Goal: Information Seeking & Learning: Learn about a topic

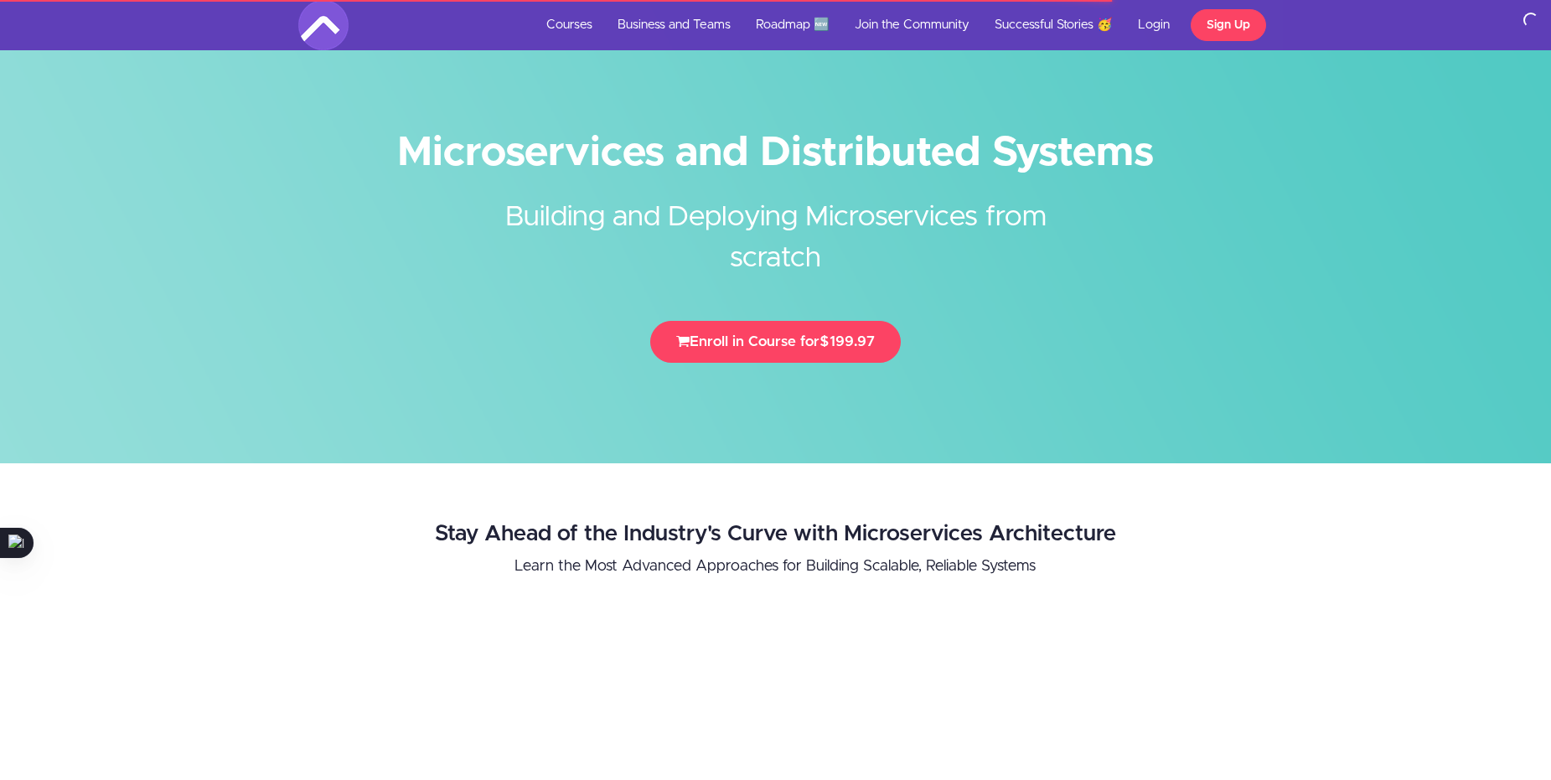
scroll to position [1927, 0]
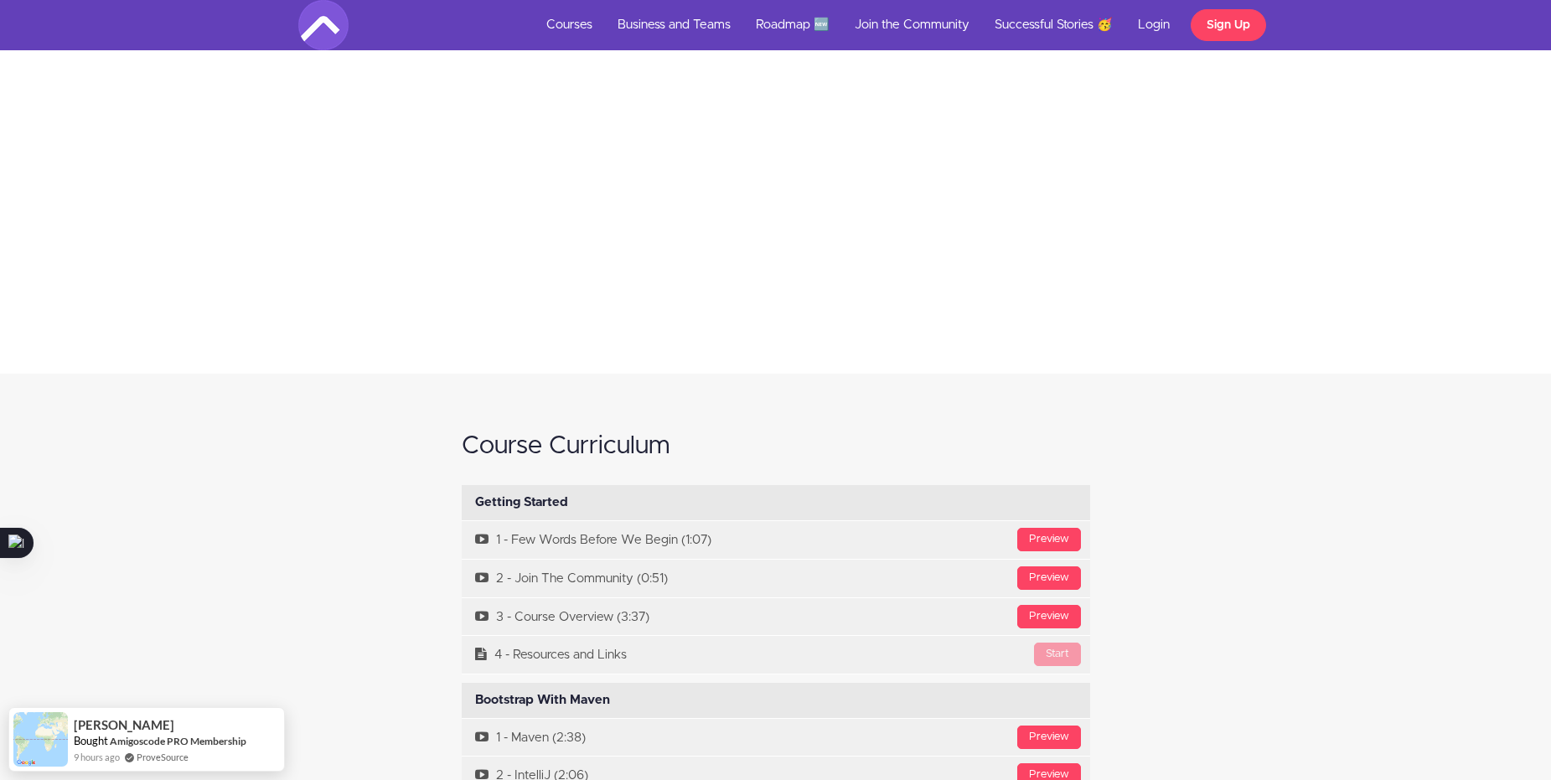
scroll to position [4609, 0]
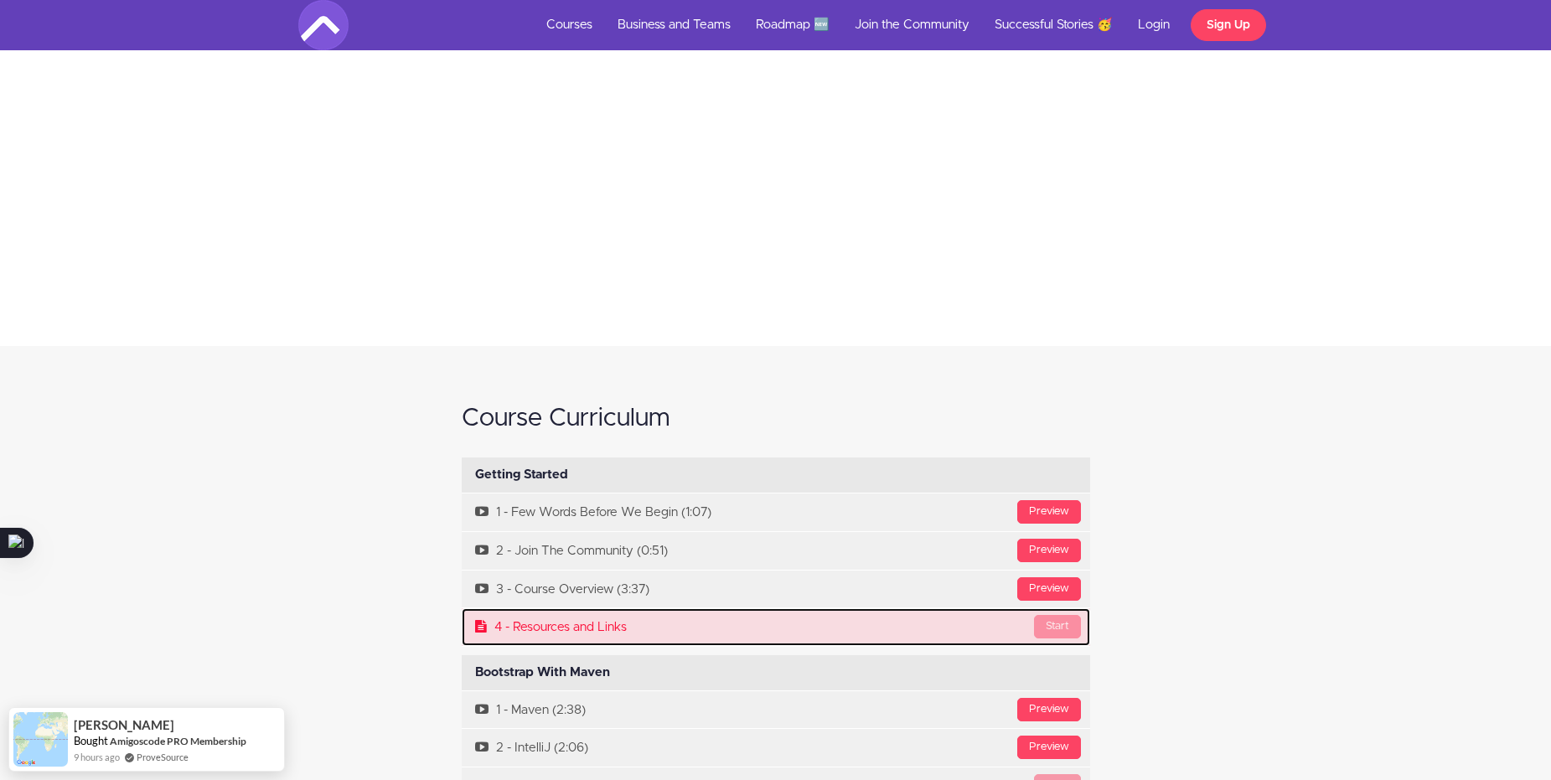
click at [800, 608] on link "Start 4 - Resources and Links" at bounding box center [776, 627] width 629 height 38
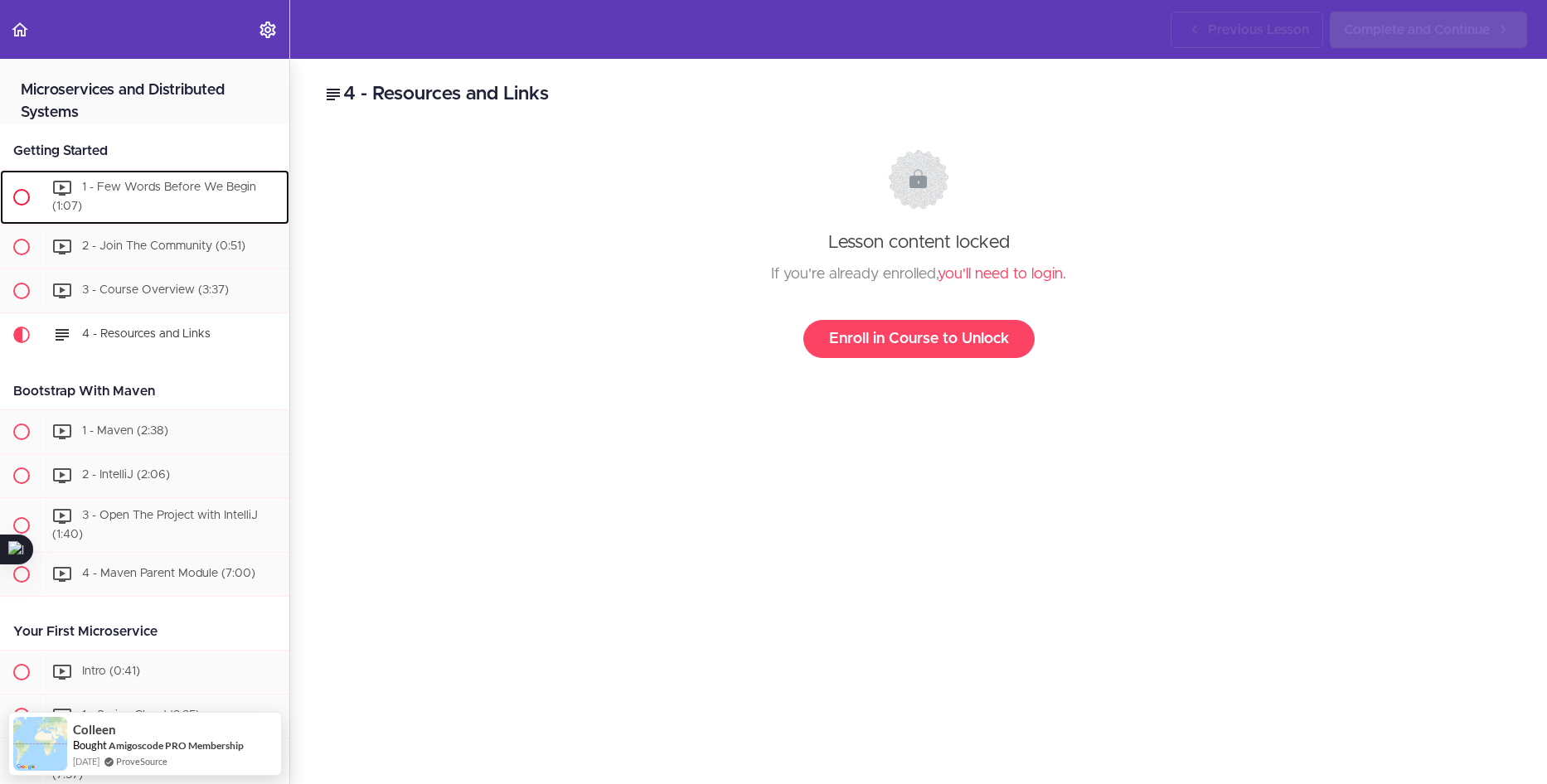
click at [23, 190] on span at bounding box center [21, 197] width 17 height 17
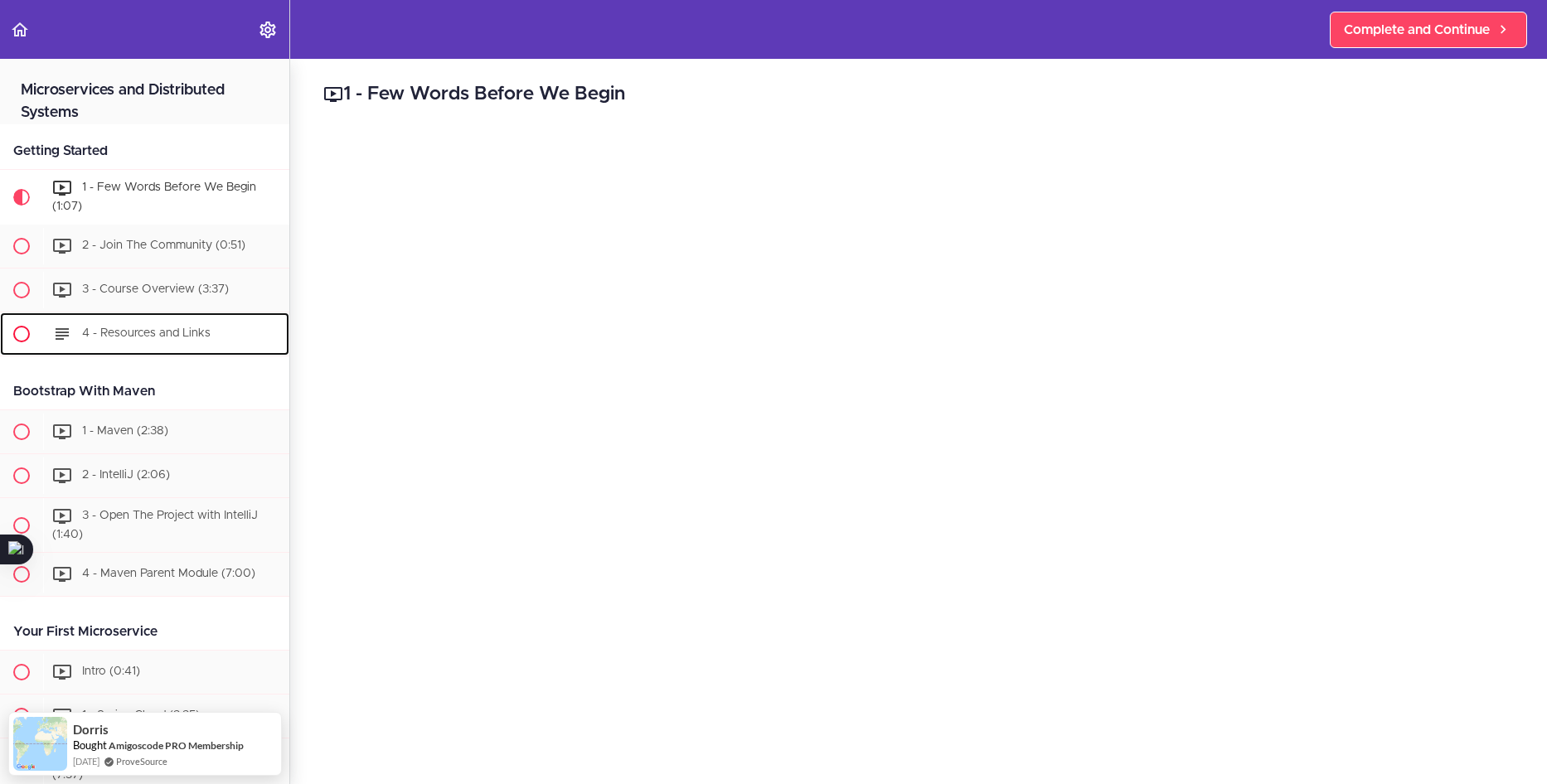
click at [26, 330] on span at bounding box center [21, 333] width 17 height 17
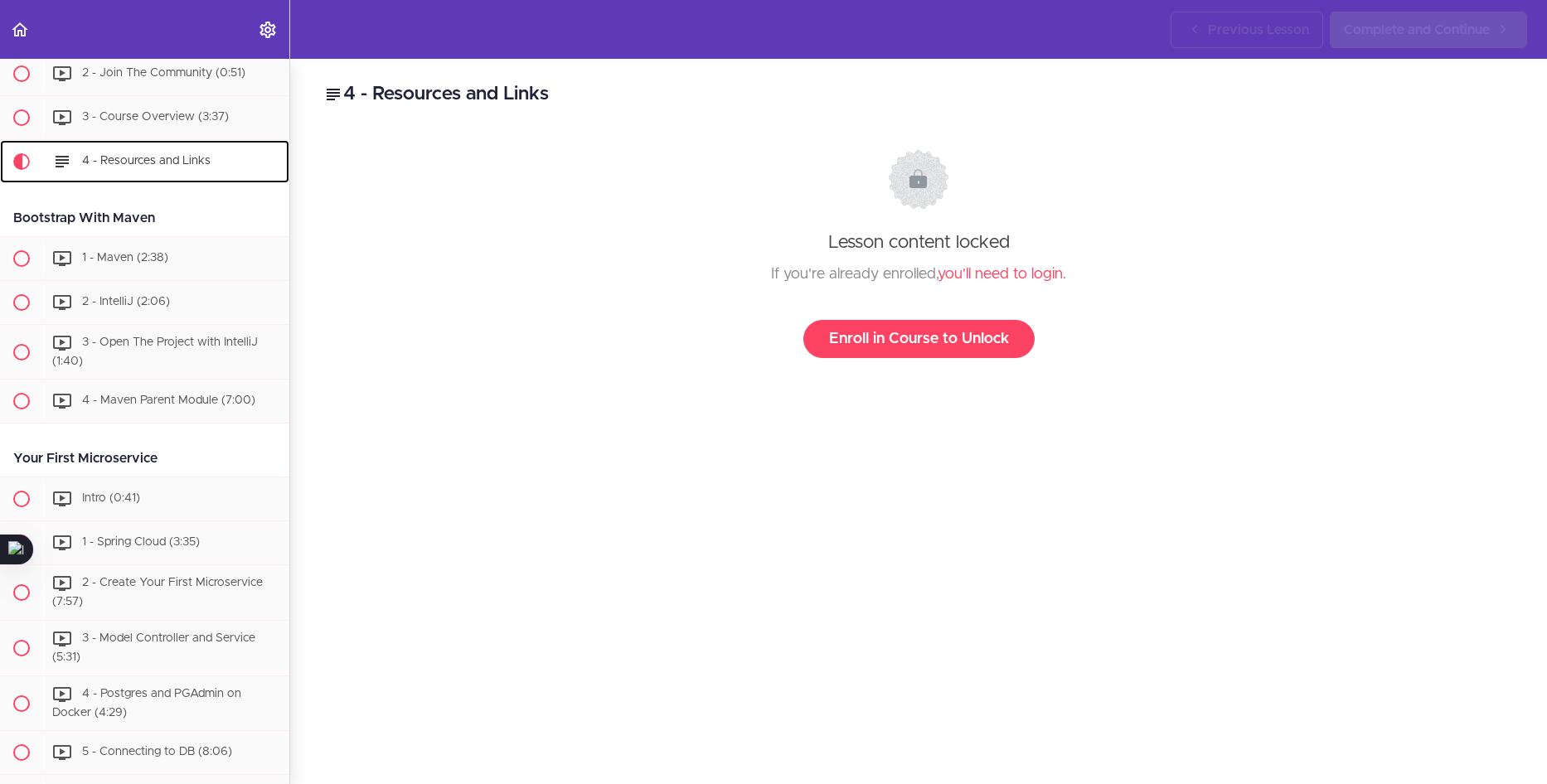
scroll to position [250, 0]
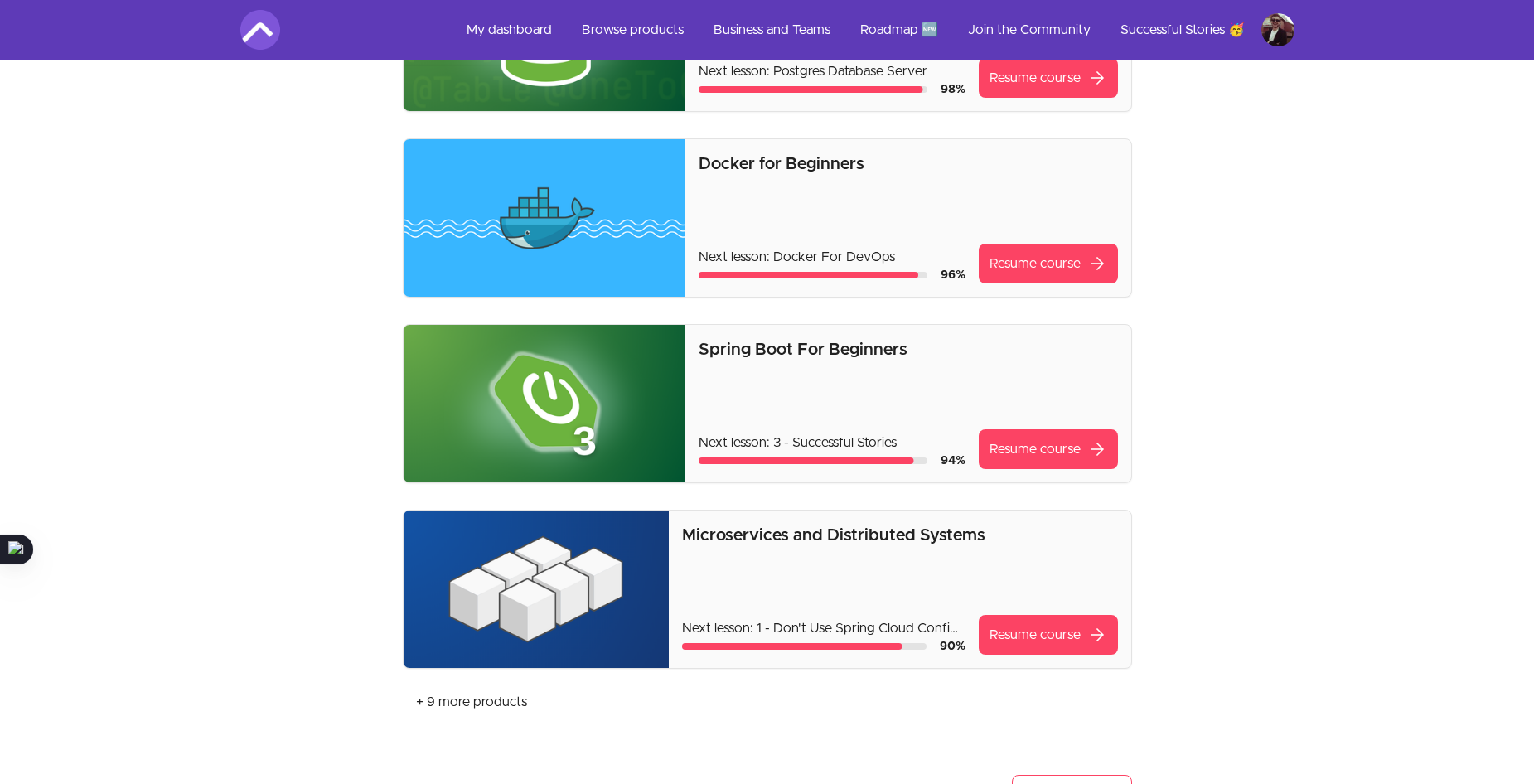
scroll to position [331, 0]
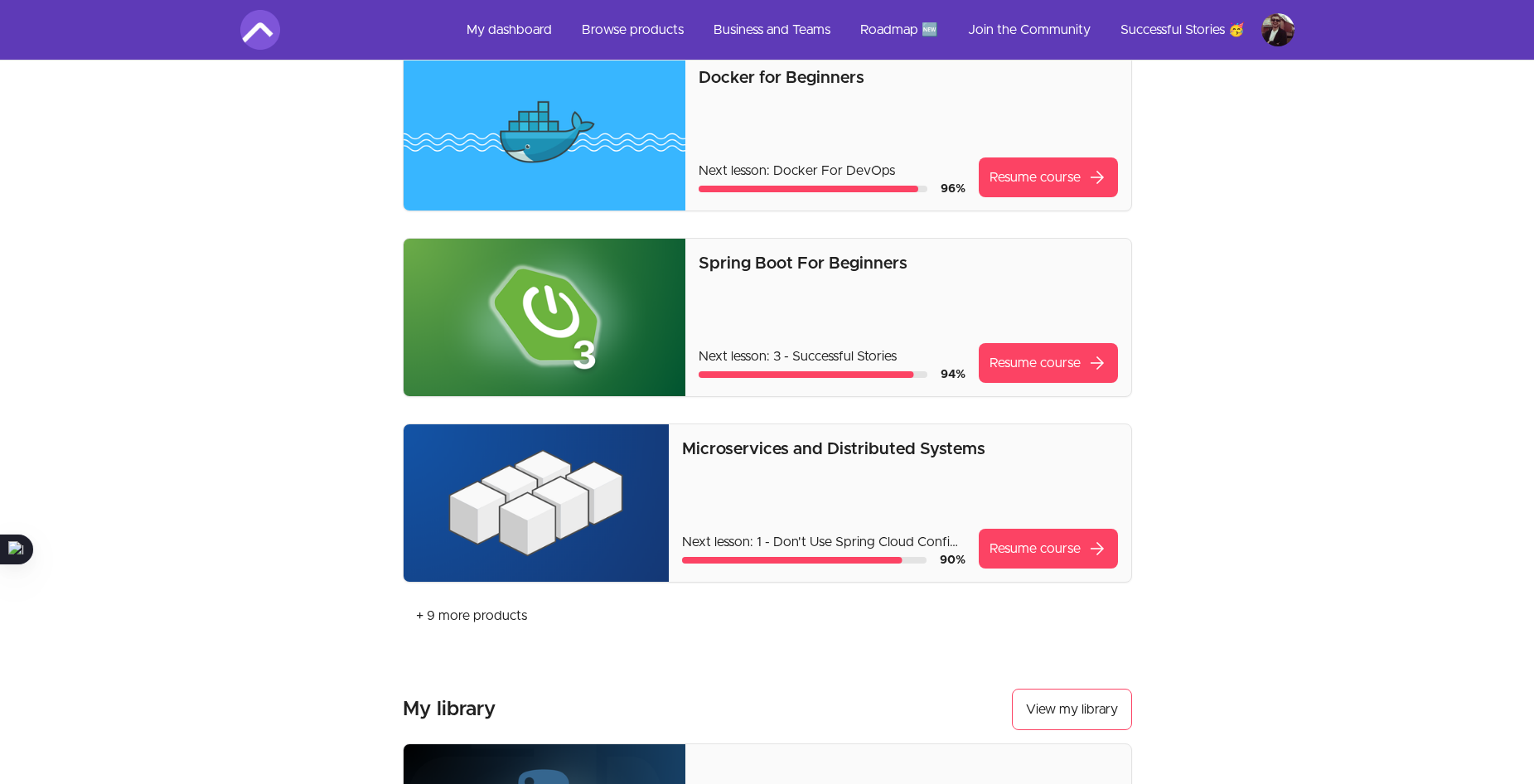
click at [867, 455] on p "Microservices and Distributed Systems" at bounding box center [900, 448] width 436 height 23
click at [530, 502] on img at bounding box center [536, 502] width 265 height 157
click at [1023, 540] on link "Resume course arrow_forward" at bounding box center [1048, 549] width 139 height 40
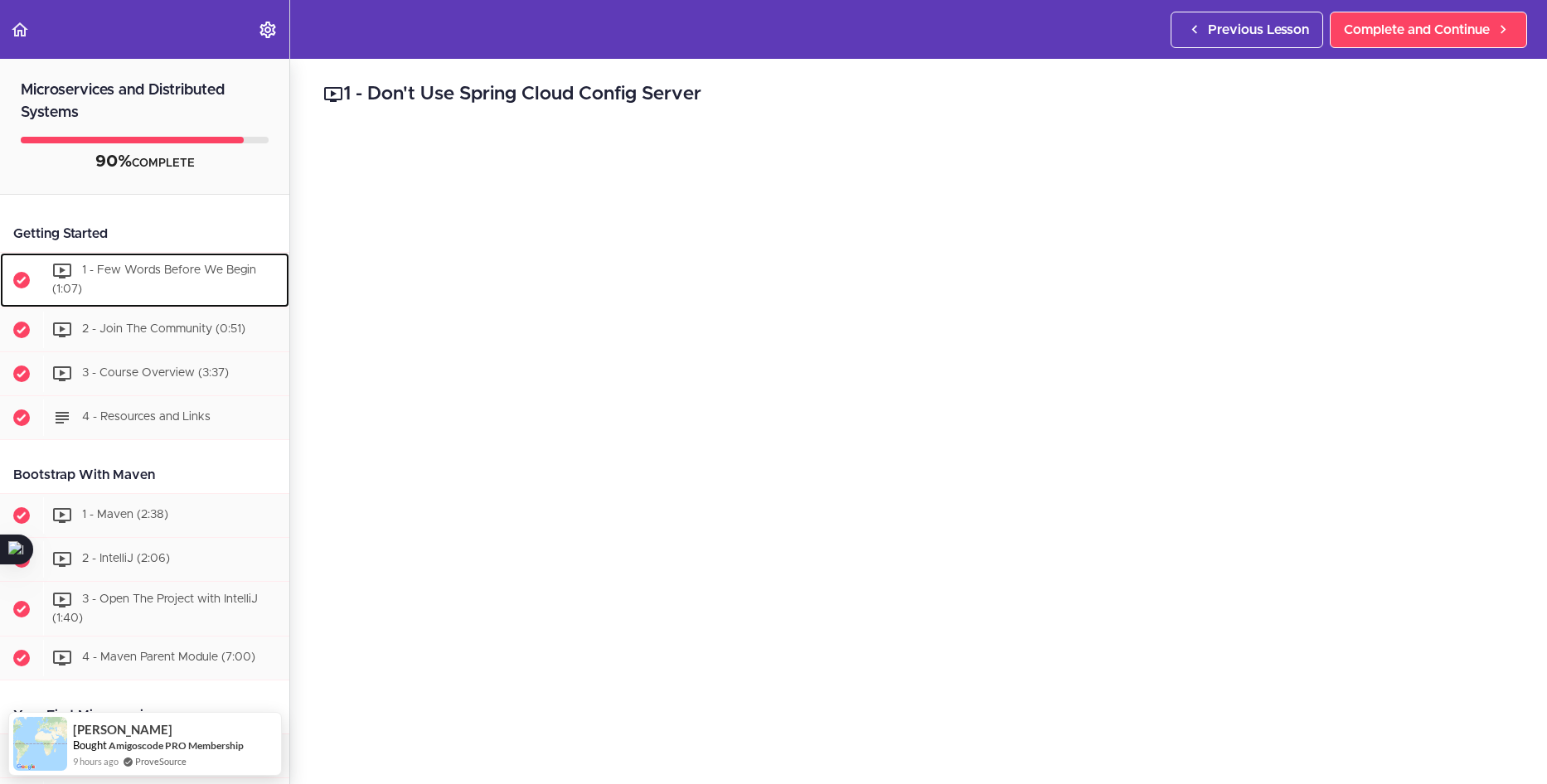
click at [192, 272] on span "1 - Few Words Before We Begin (1:07)" at bounding box center [154, 279] width 204 height 31
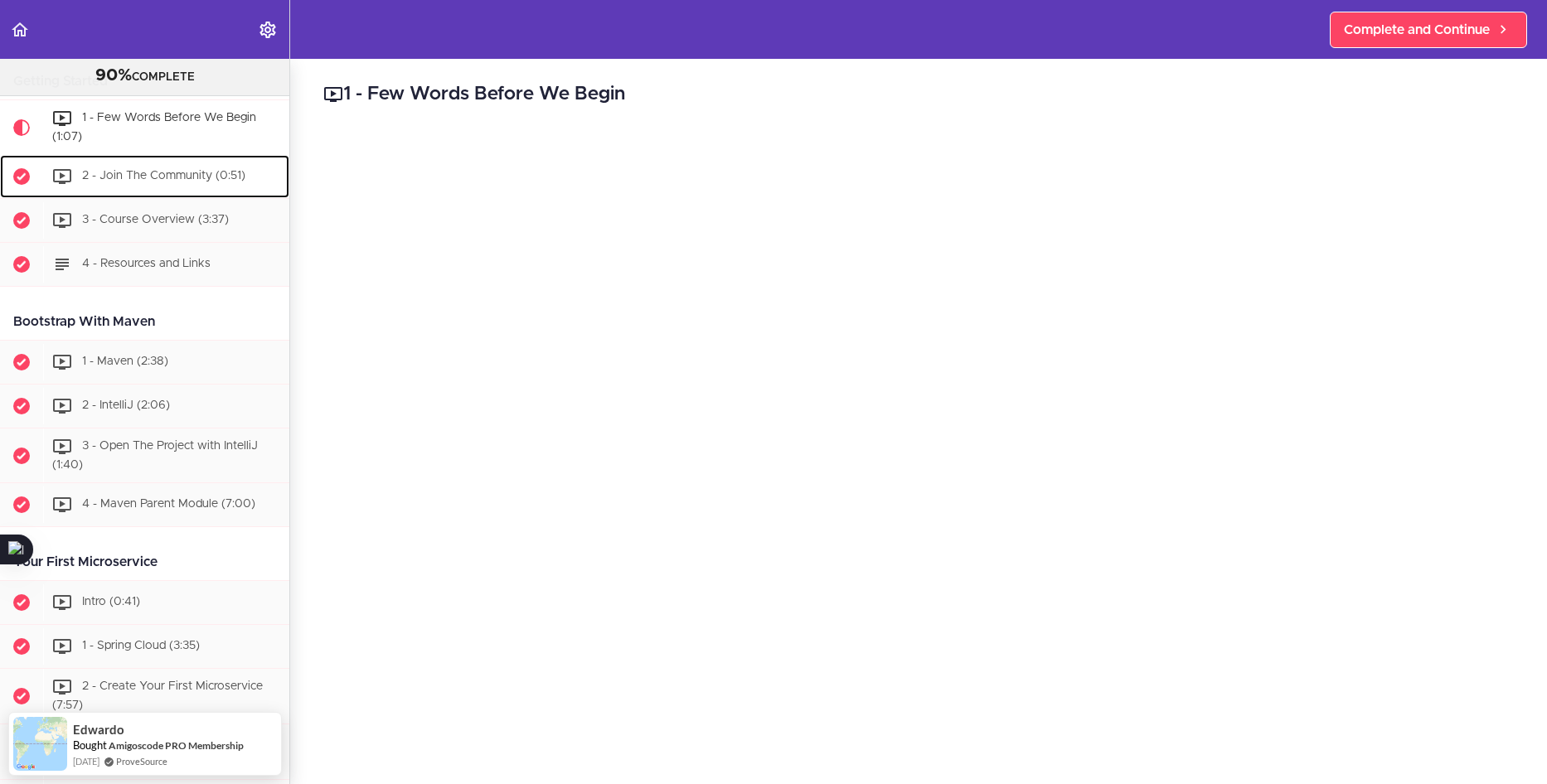
click at [85, 168] on div "2 - Join The Community (0:51)" at bounding box center [166, 176] width 246 height 37
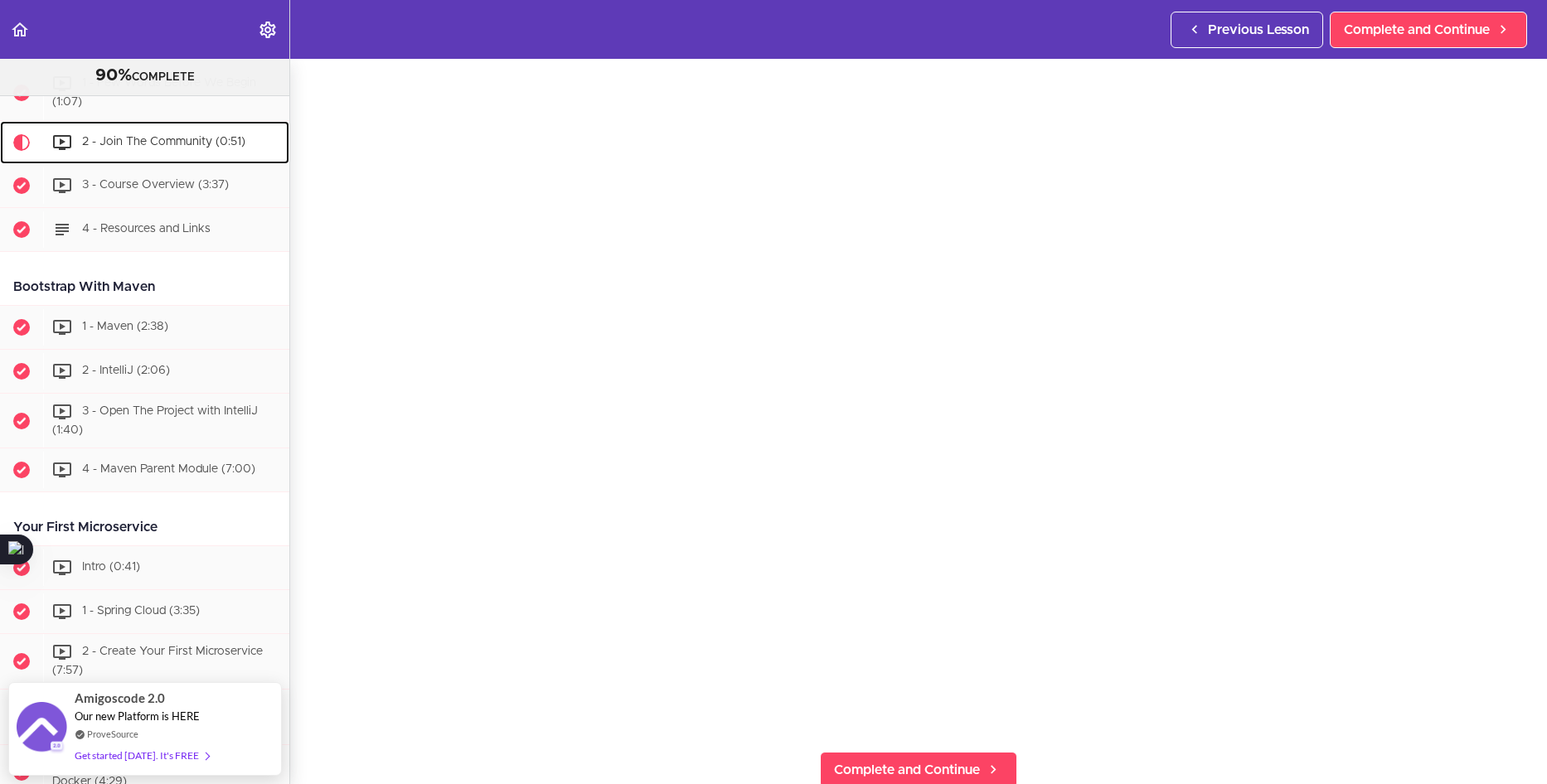
scroll to position [662, 0]
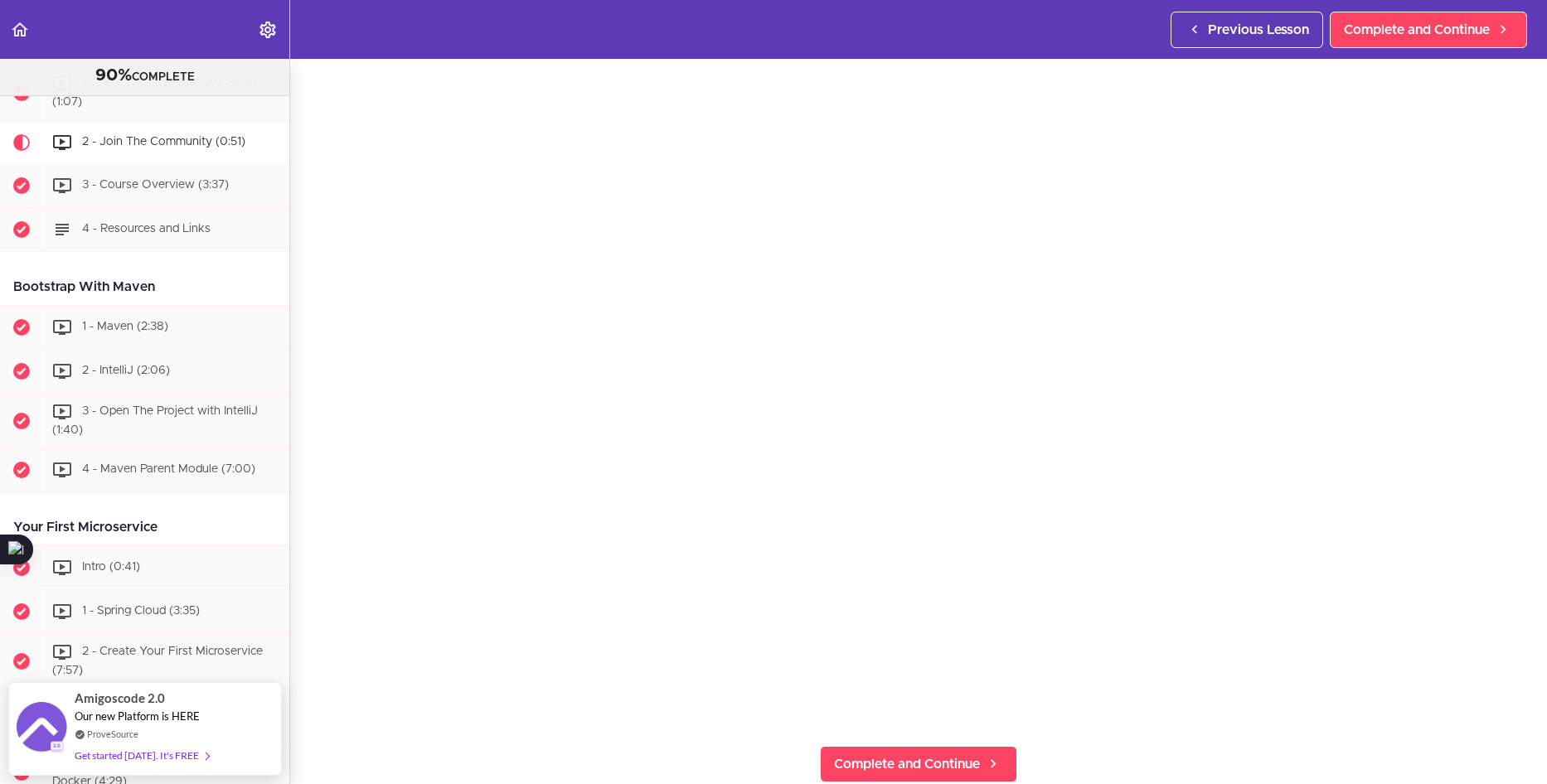
drag, startPoint x: 132, startPoint y: 704, endPoint x: 587, endPoint y: 795, distance: 464.0
click at [587, 783] on html "Autoplay Autocomplete Previous Lesson Complete and Continue Microservices and D…" at bounding box center [774, 400] width 1547 height 801
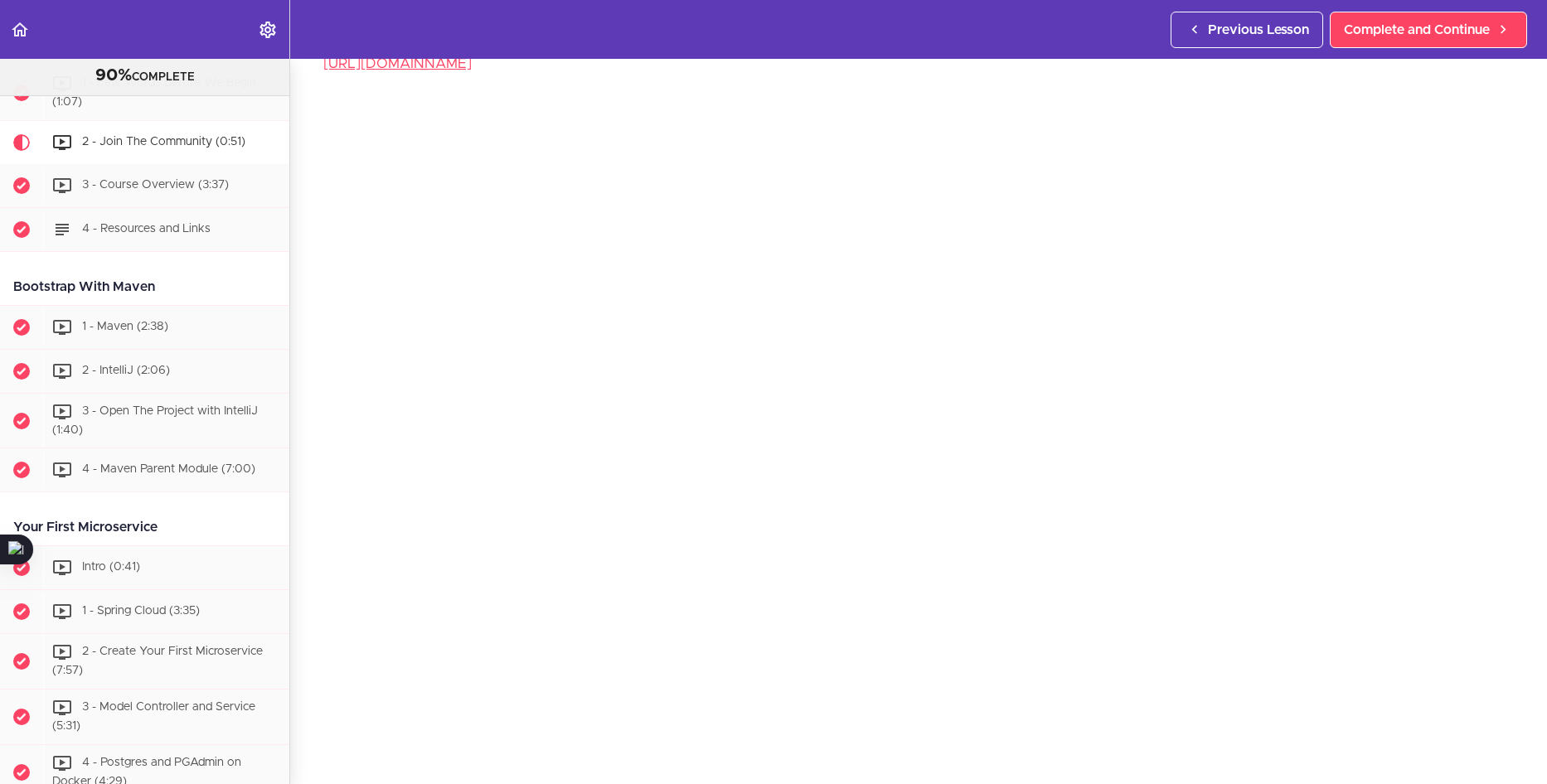
scroll to position [579, 0]
click at [122, 179] on span "3 - Course Overview (3:37)" at bounding box center [155, 185] width 146 height 12
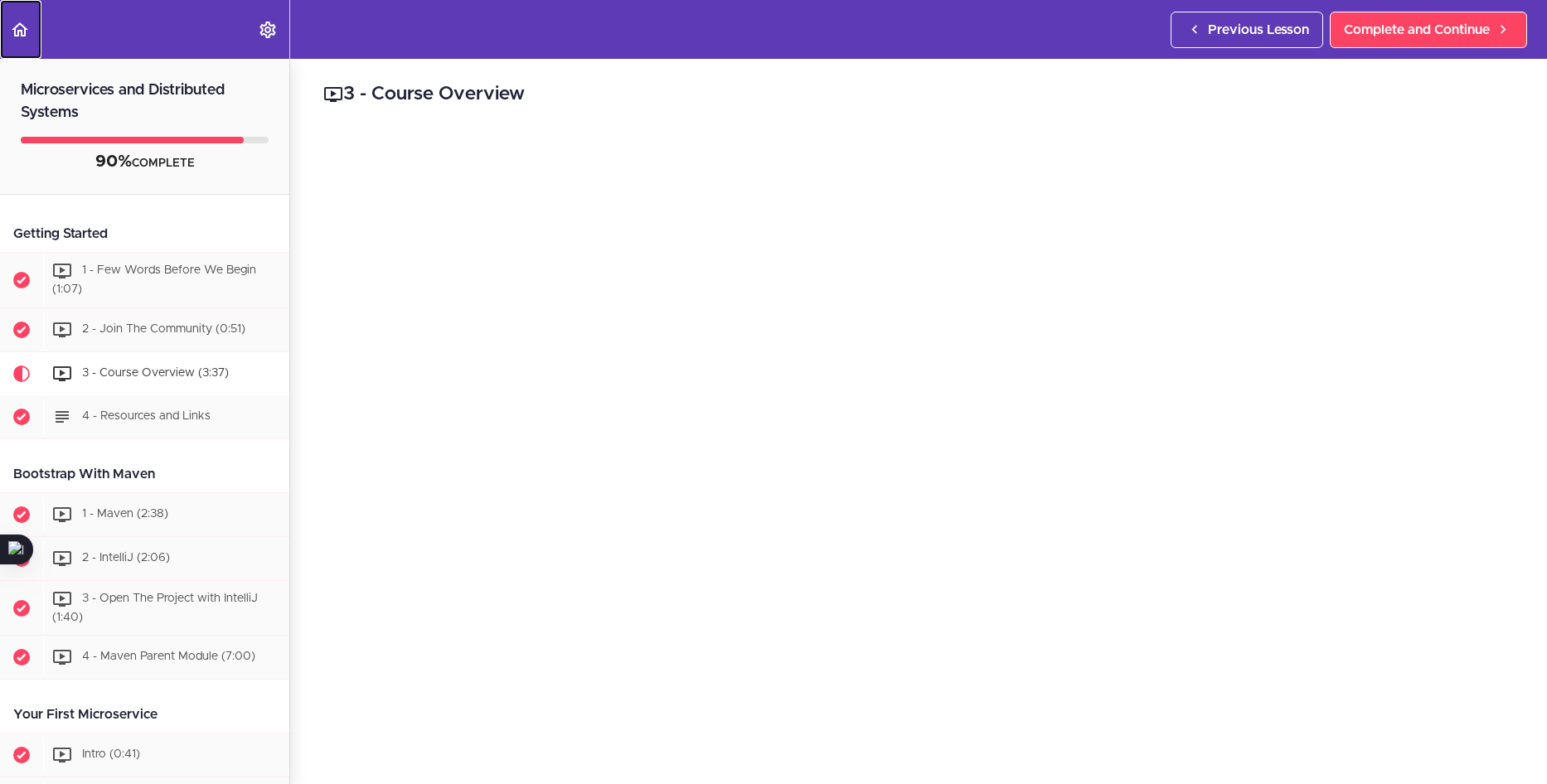
click at [23, 28] on icon "Back to course curriculum" at bounding box center [20, 30] width 20 height 20
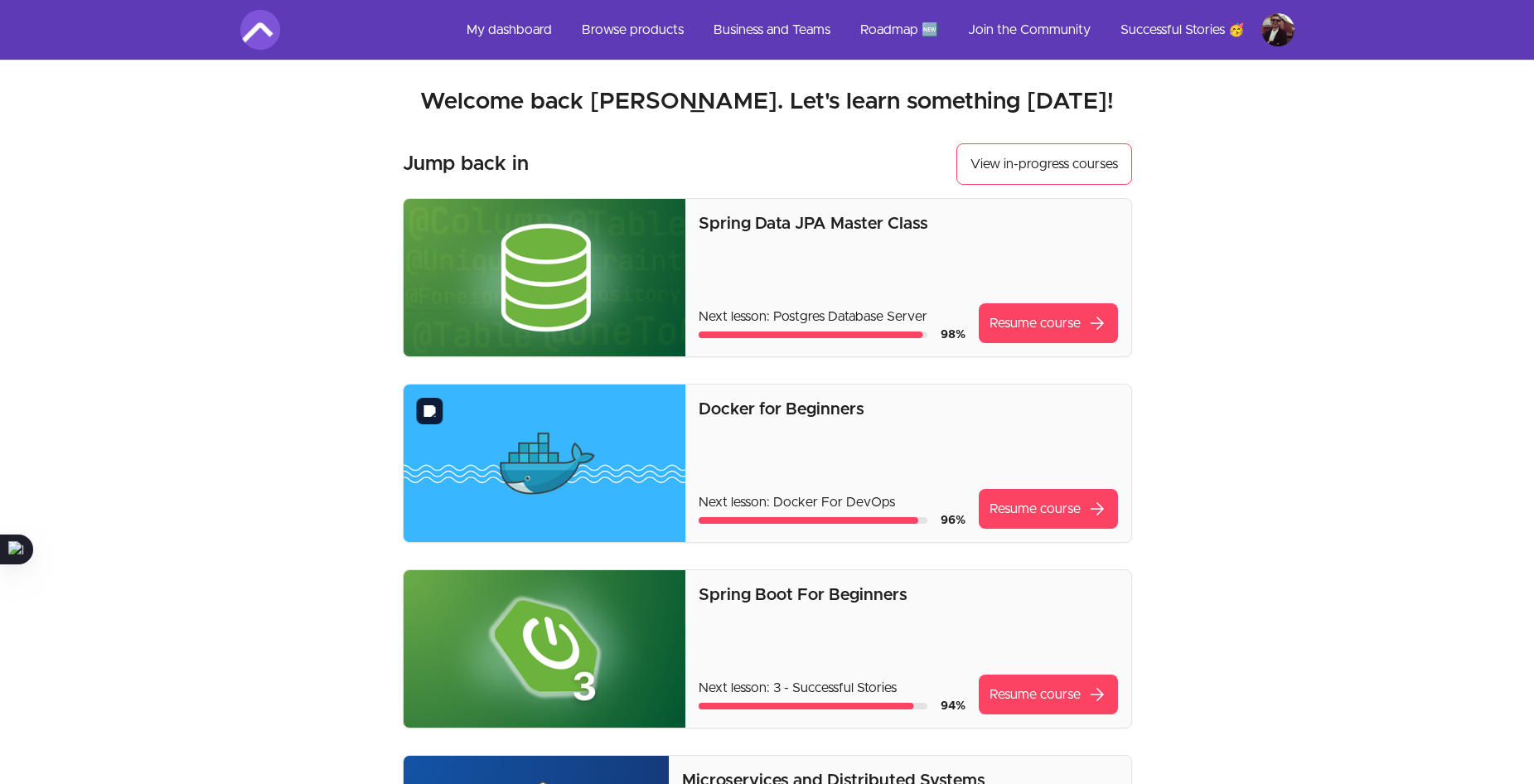
click at [660, 473] on img at bounding box center [545, 463] width 283 height 157
click at [1078, 515] on link "Resume course arrow_forward" at bounding box center [1048, 508] width 139 height 40
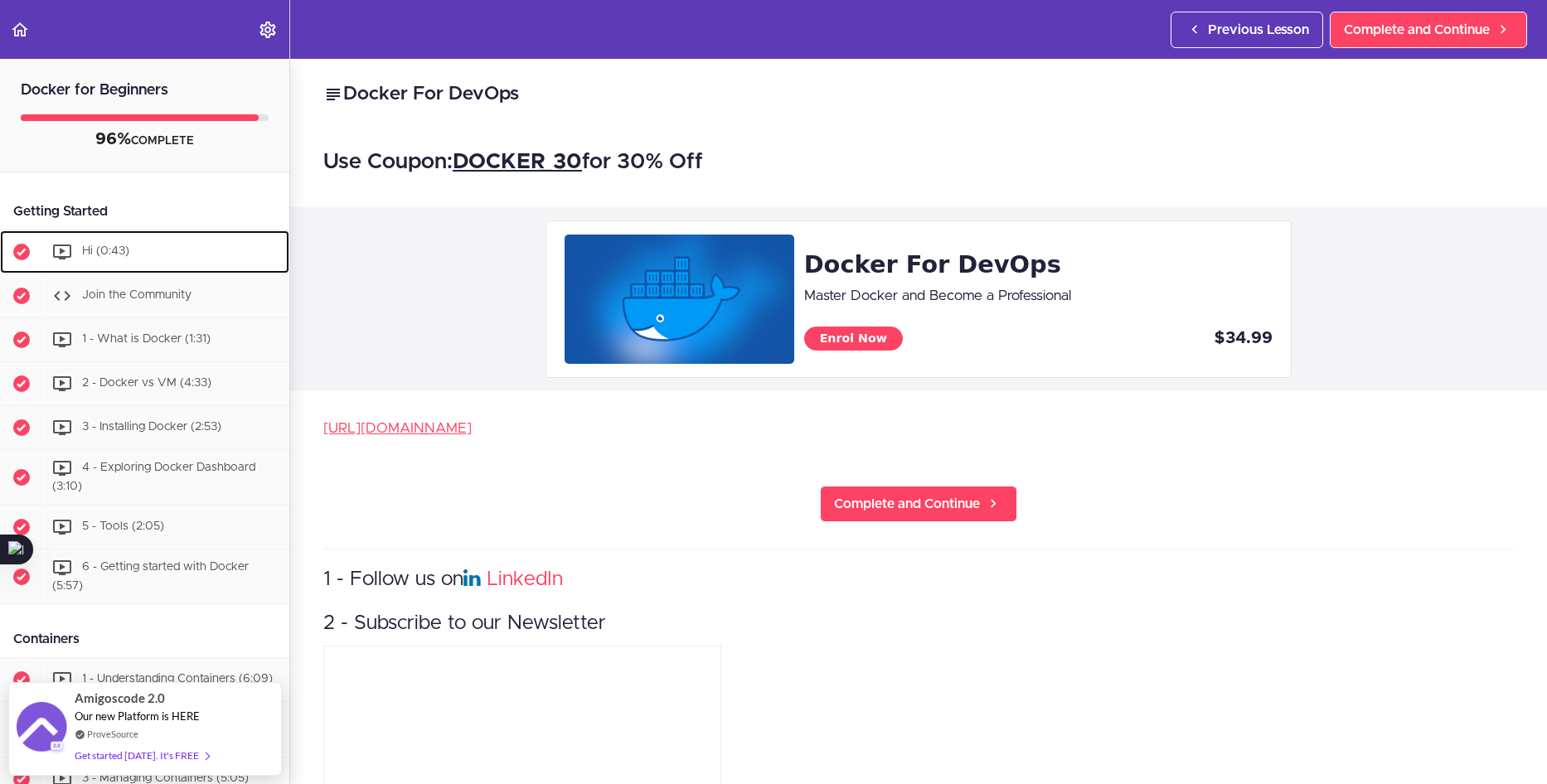
click at [117, 248] on span "Hi (0:43)" at bounding box center [106, 251] width 47 height 12
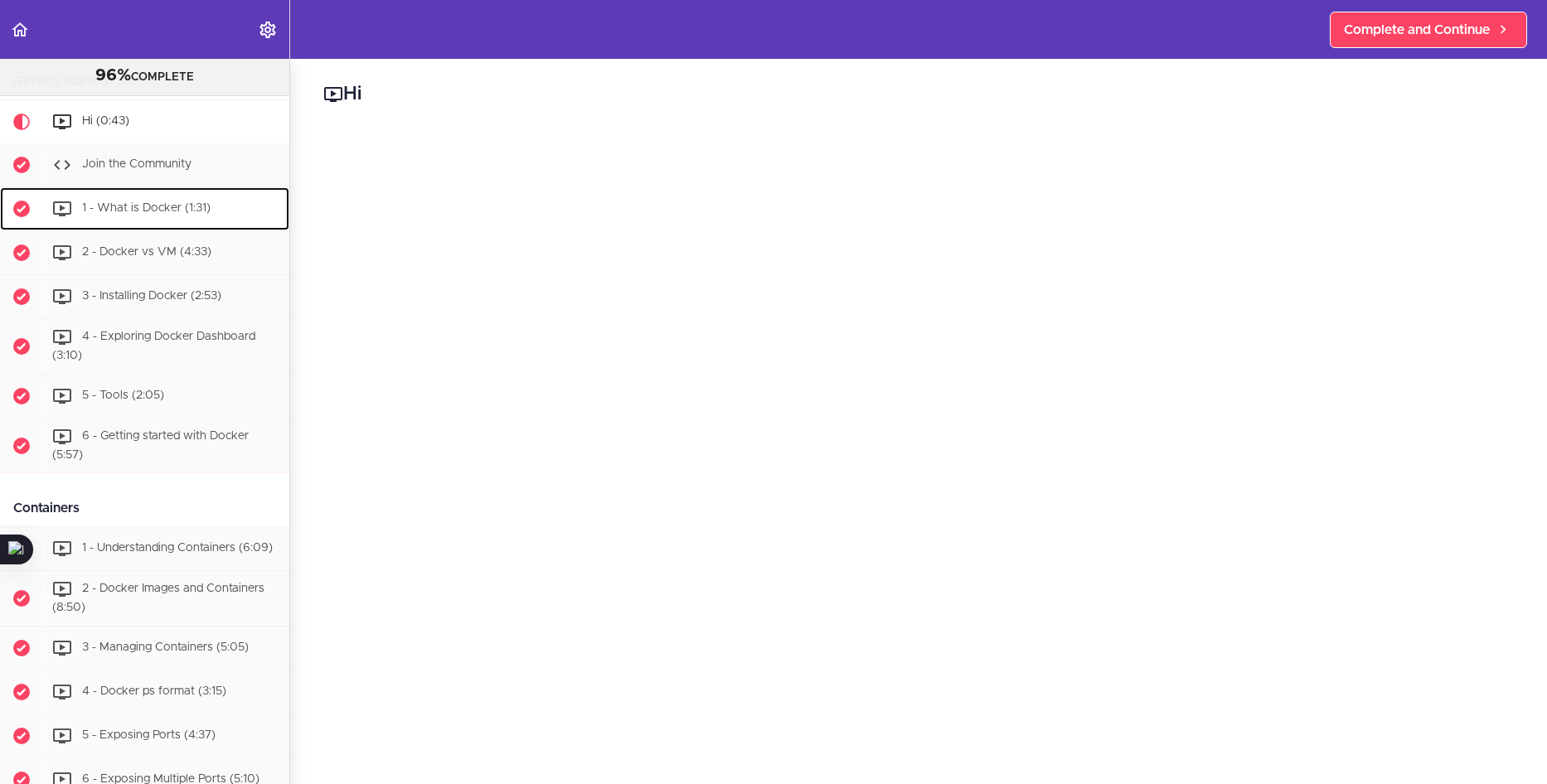
click at [173, 202] on div "1 - What is Docker (1:31)" at bounding box center [166, 209] width 246 height 37
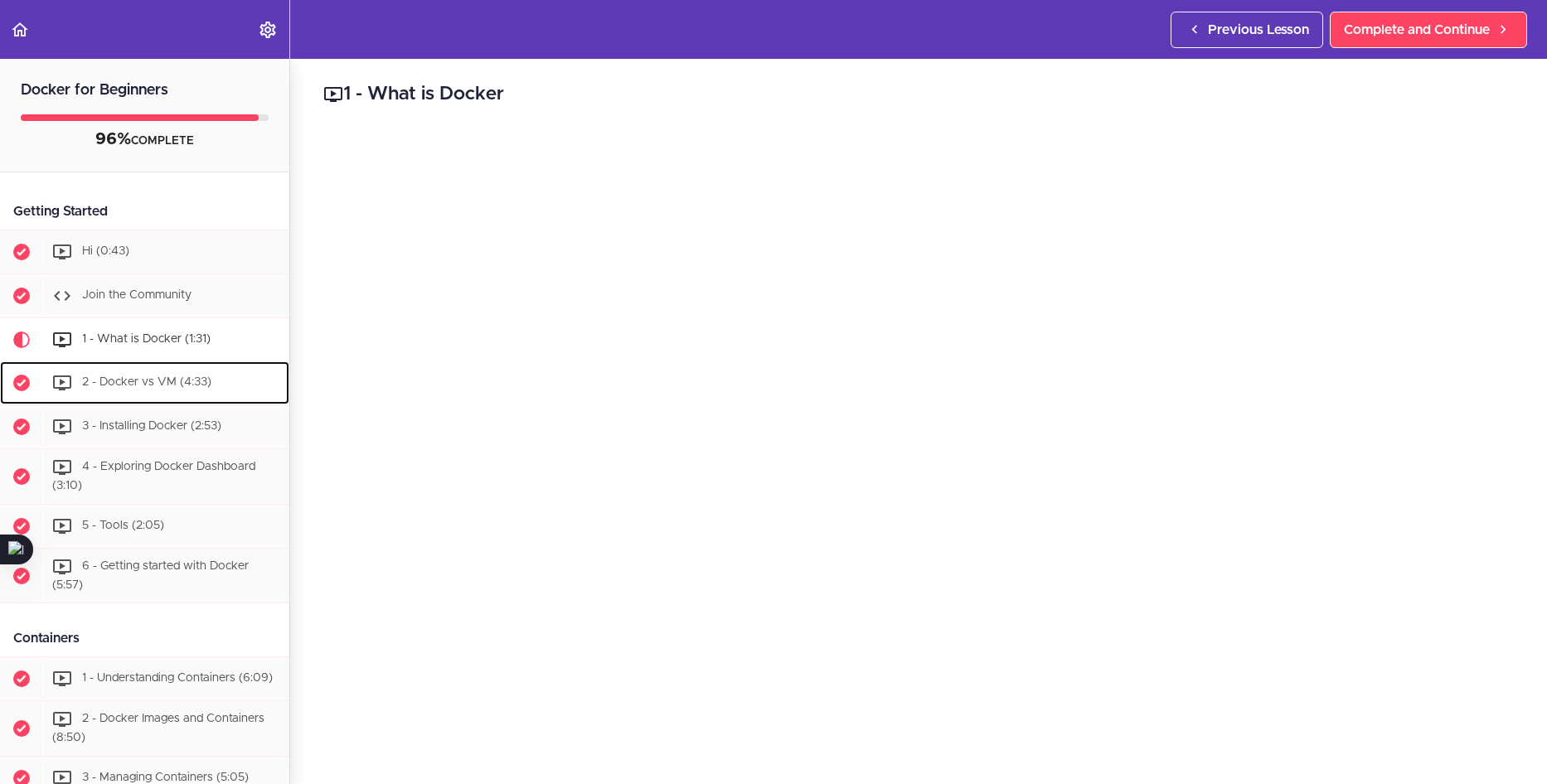
click at [155, 384] on span "2 - Docker vs VM (4:33)" at bounding box center [146, 382] width 130 height 12
